Goal: Information Seeking & Learning: Learn about a topic

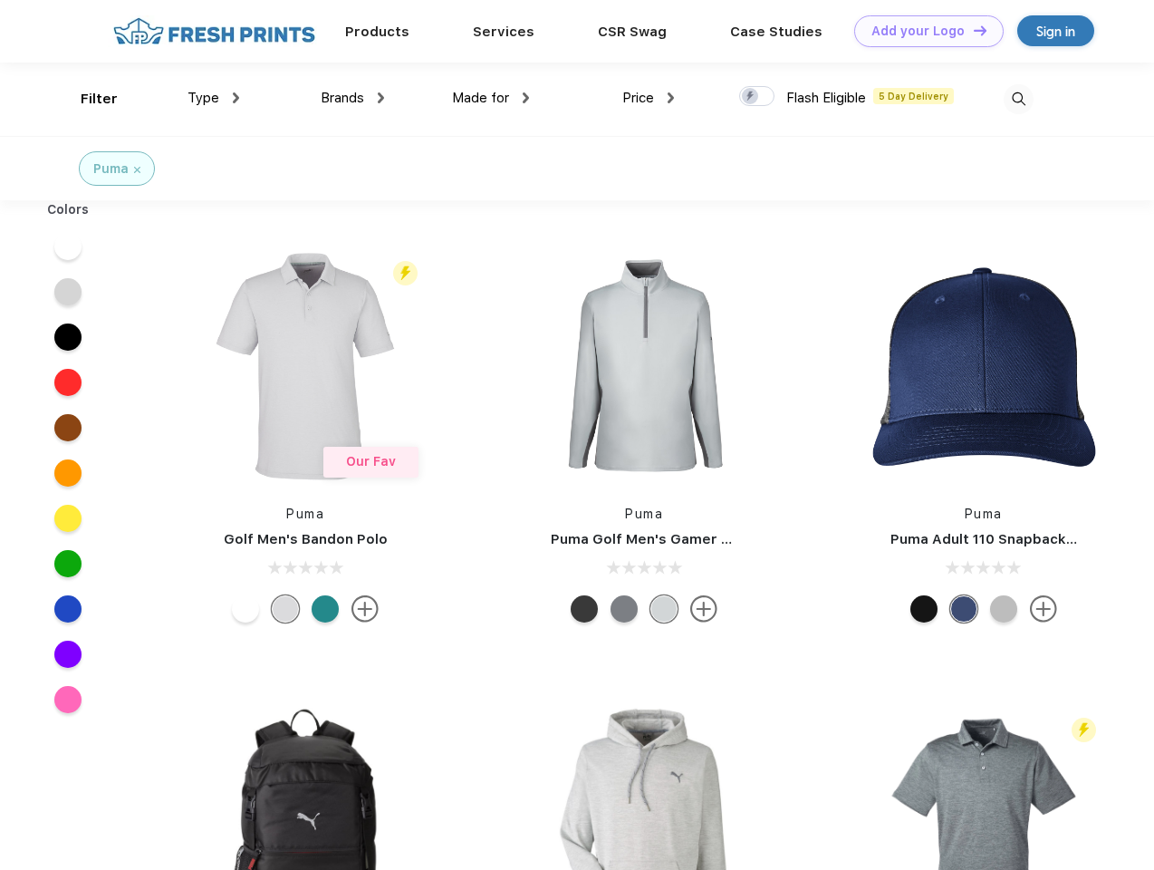
scroll to position [1, 0]
click at [922, 31] on link "Add your Logo Design Tool" at bounding box center [929, 31] width 150 height 32
click at [0, 0] on div "Design Tool" at bounding box center [0, 0] width 0 height 0
click at [972, 30] on link "Add your Logo Design Tool" at bounding box center [929, 31] width 150 height 32
click at [87, 99] on div "Filter" at bounding box center [99, 99] width 37 height 21
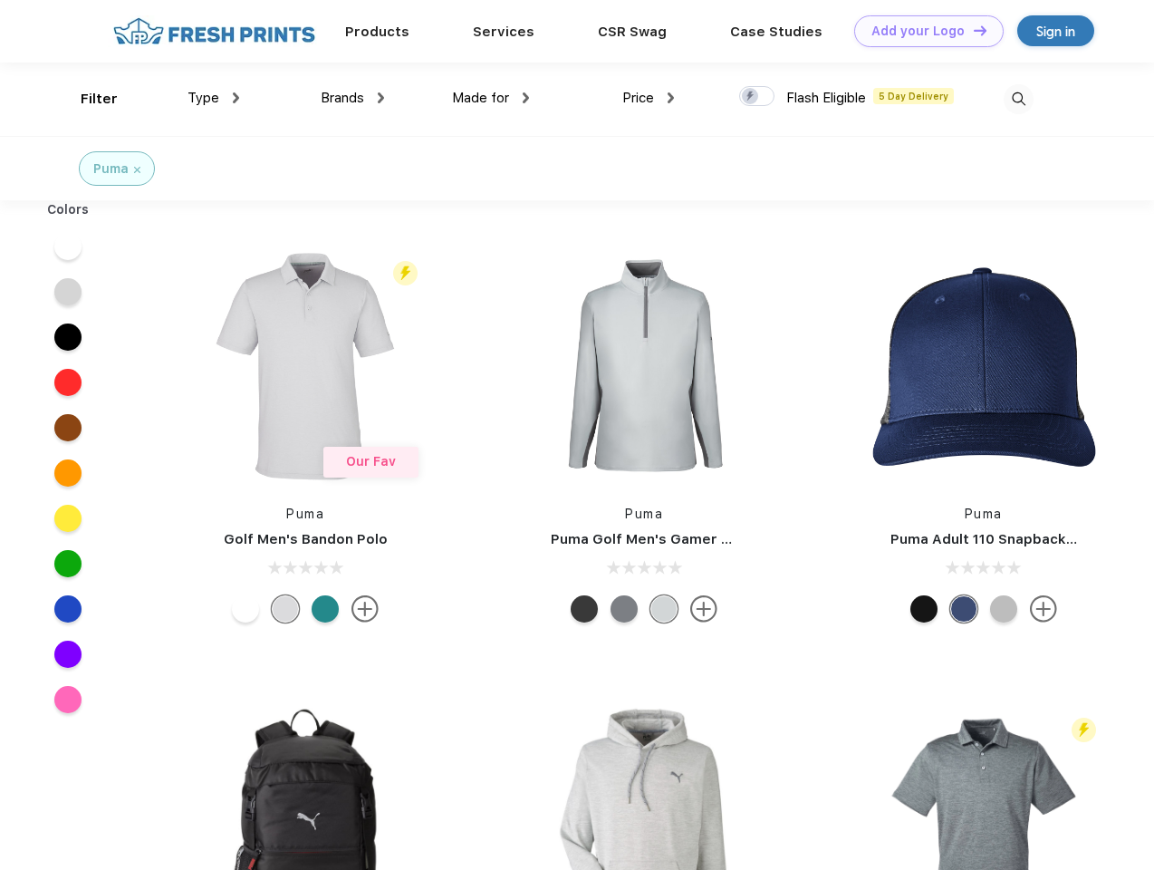
click at [214, 98] on span "Type" at bounding box center [204, 98] width 32 height 16
click at [352, 98] on span "Brands" at bounding box center [342, 98] width 43 height 16
click at [491, 98] on span "Made for" at bounding box center [480, 98] width 57 height 16
click at [649, 98] on span "Price" at bounding box center [639, 98] width 32 height 16
click at [758, 97] on div at bounding box center [756, 96] width 35 height 20
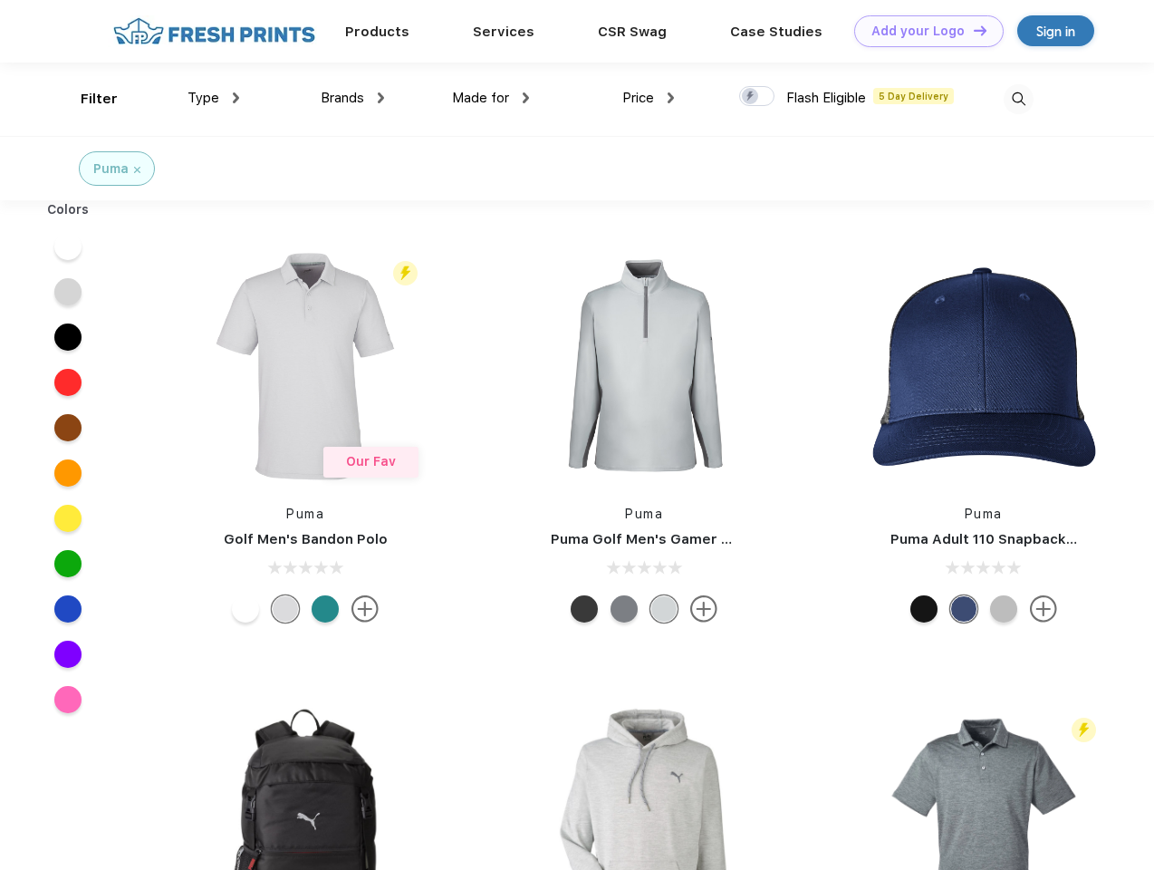
click at [751, 97] on input "checkbox" at bounding box center [745, 91] width 12 height 12
click at [1018, 99] on img at bounding box center [1019, 99] width 30 height 30
